Goal: Information Seeking & Learning: Learn about a topic

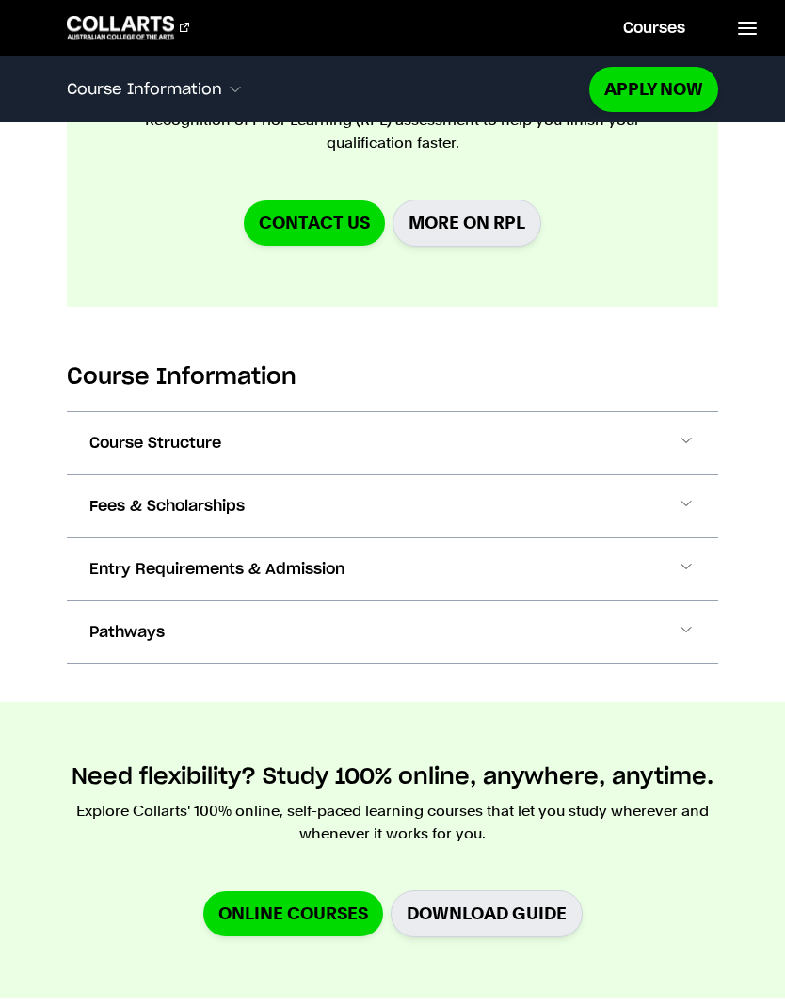
click at [98, 503] on span "Fees & Scholarships" at bounding box center [166, 506] width 155 height 23
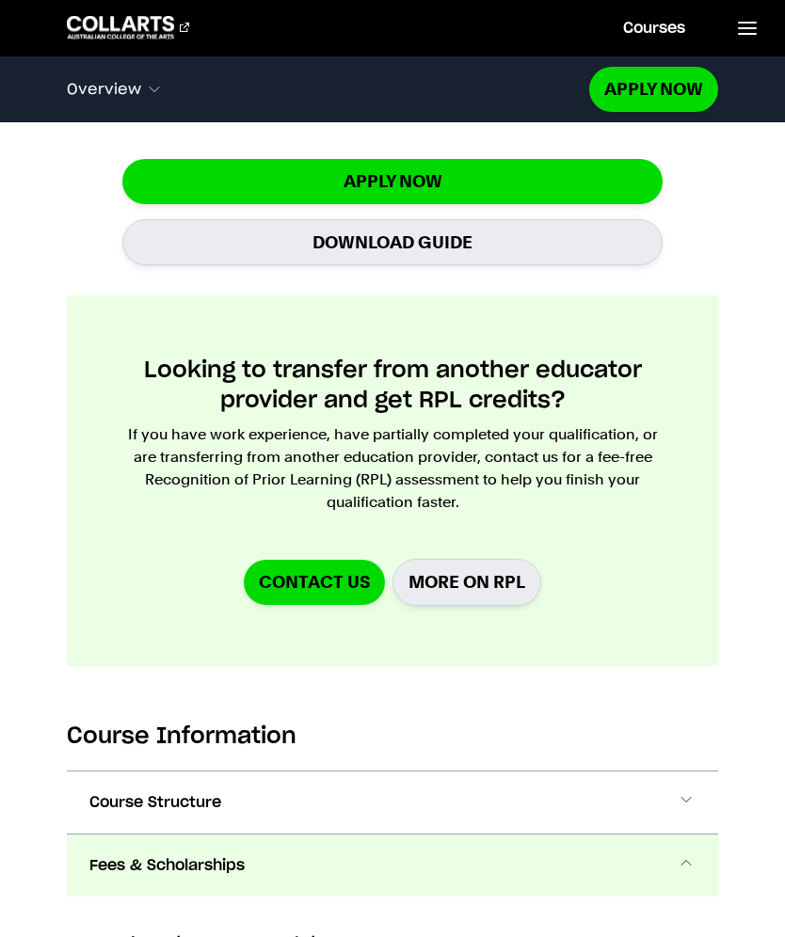
scroll to position [1641, 0]
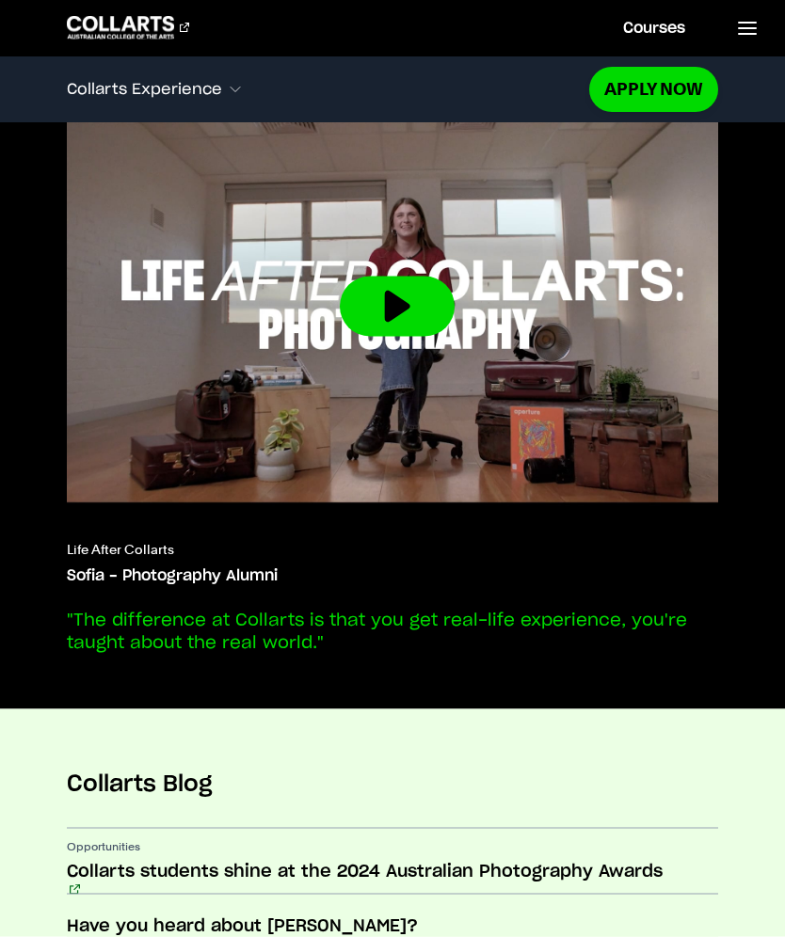
scroll to position [6025, 0]
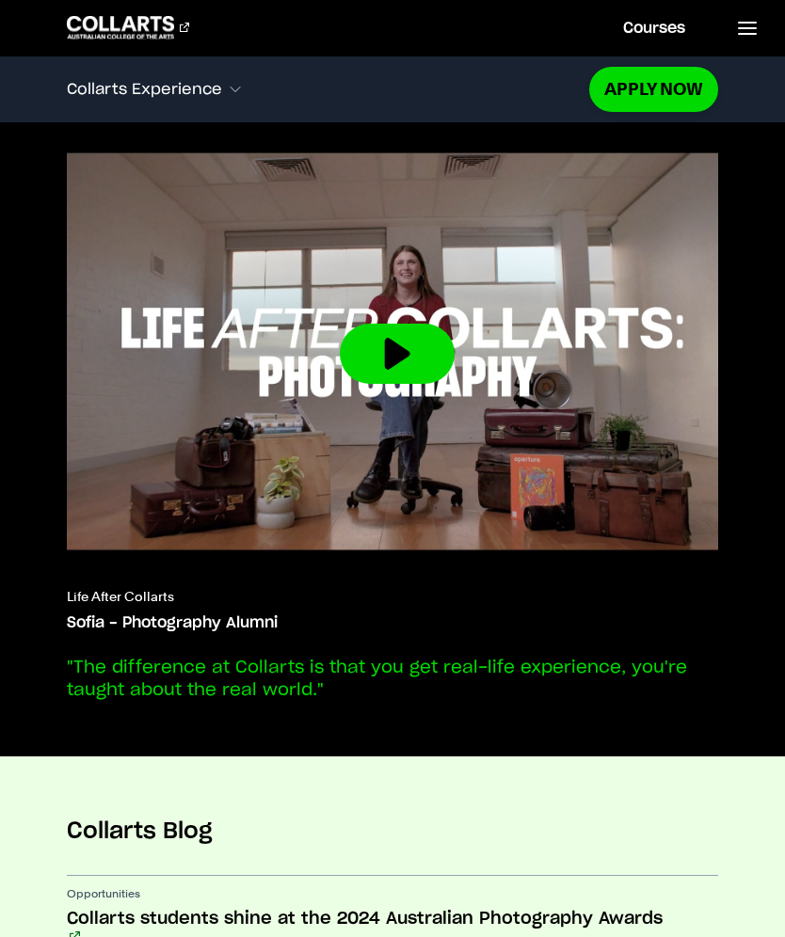
click at [748, 38] on icon at bounding box center [747, 28] width 23 height 23
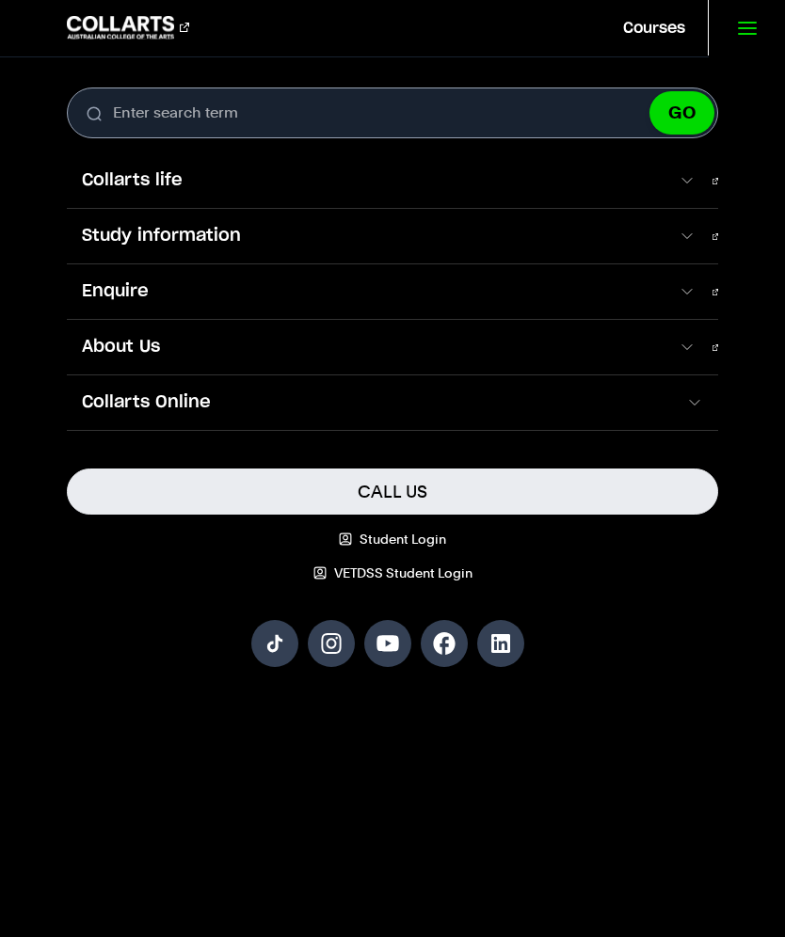
click at [736, 30] on icon at bounding box center [747, 28] width 23 height 23
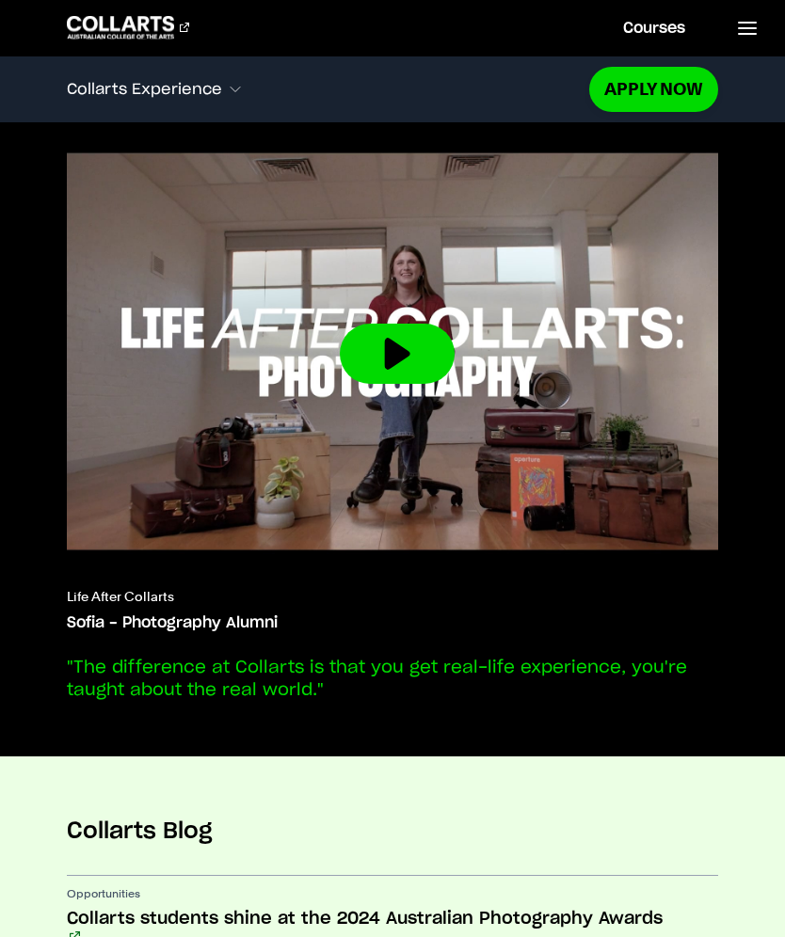
click at [656, 24] on link "Courses" at bounding box center [653, 28] width 107 height 56
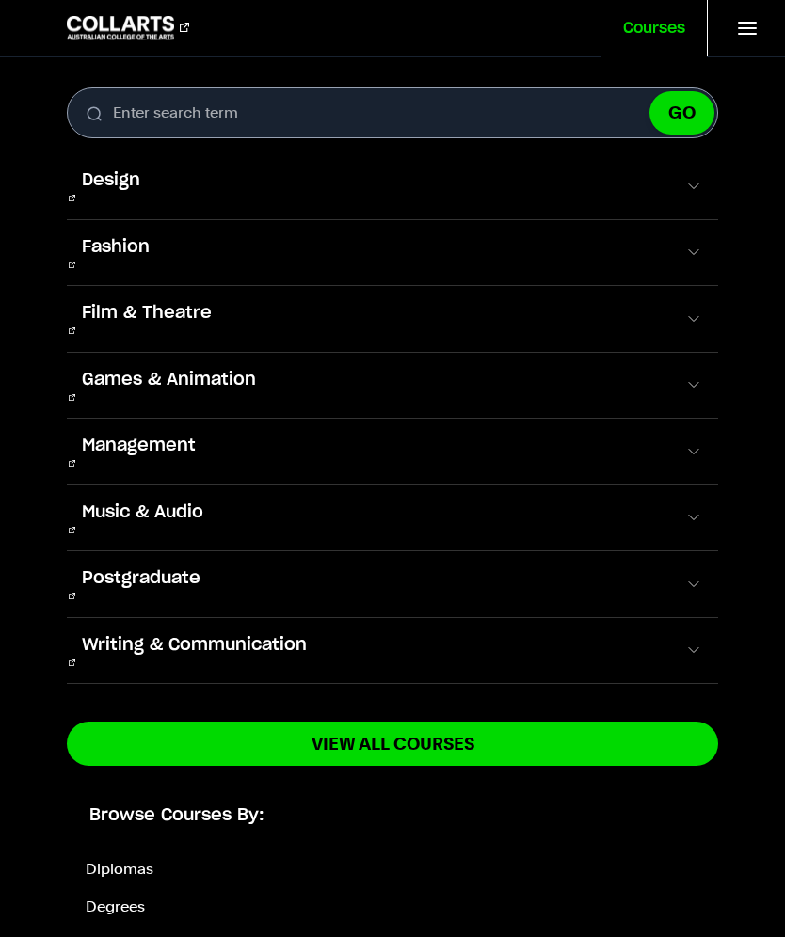
scroll to position [0, 0]
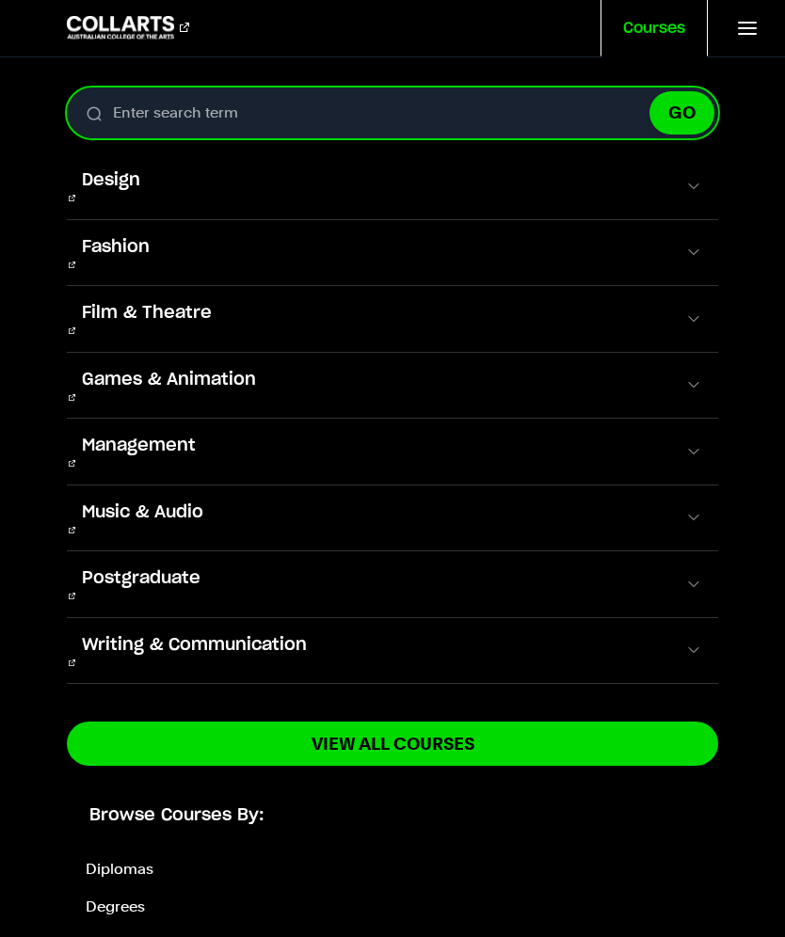
click at [318, 119] on input "Enter search term" at bounding box center [392, 112] width 651 height 51
type input "Beginners"
click at [681, 113] on button "GO" at bounding box center [681, 112] width 65 height 43
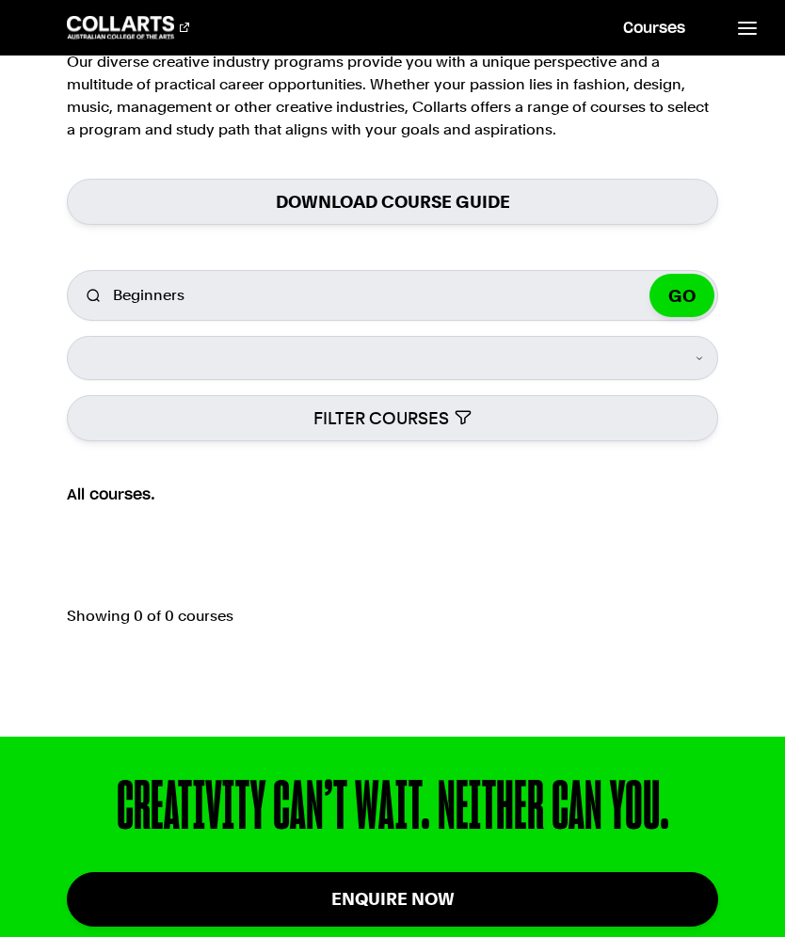
scroll to position [144, 0]
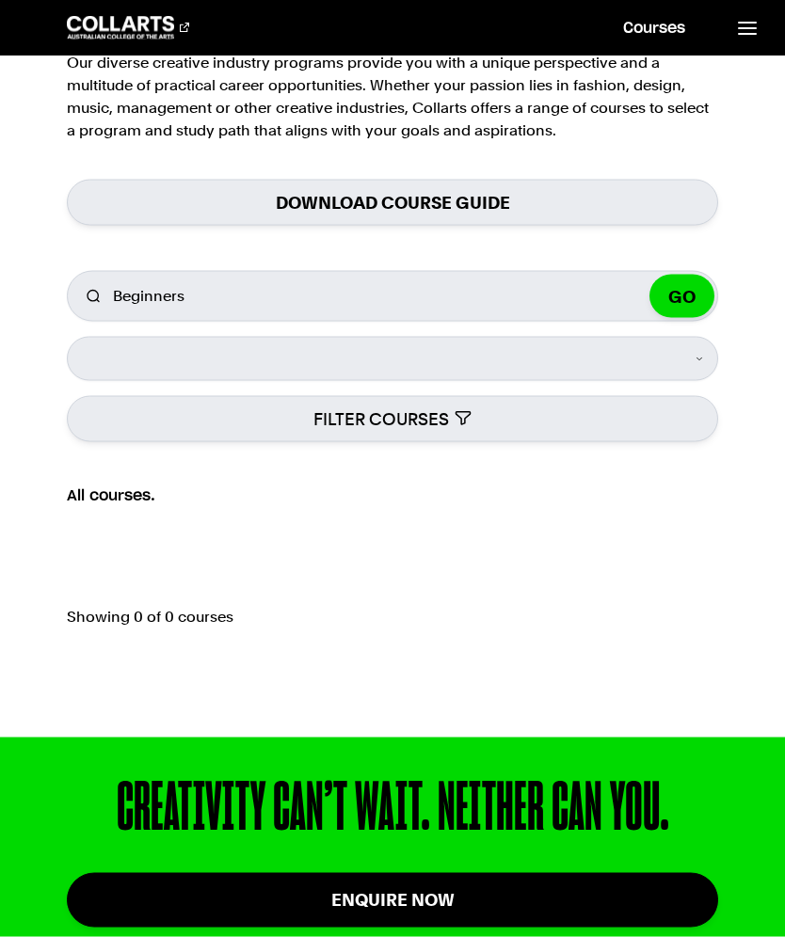
click at [686, 299] on button "GO" at bounding box center [681, 296] width 65 height 43
